Goal: Navigation & Orientation: Find specific page/section

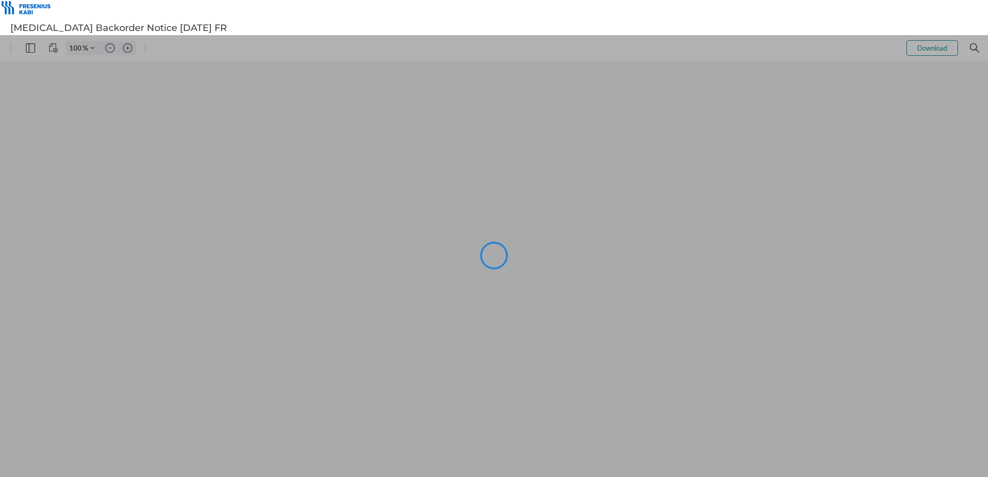
type input "101"
